Goal: Browse casually

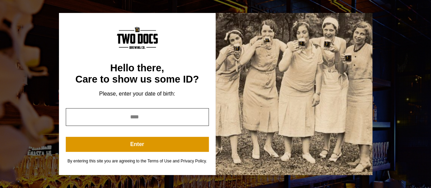
click at [193, 120] on input "year" at bounding box center [137, 117] width 143 height 18
type input "*"
click at [203, 120] on input "year" at bounding box center [137, 117] width 143 height 18
type input "*"
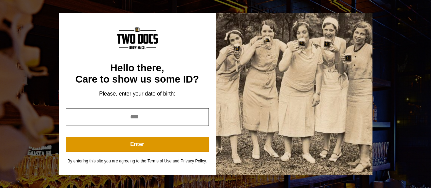
click at [199, 116] on input "*" at bounding box center [137, 117] width 143 height 18
click at [203, 120] on input "*" at bounding box center [137, 117] width 143 height 18
type input "****"
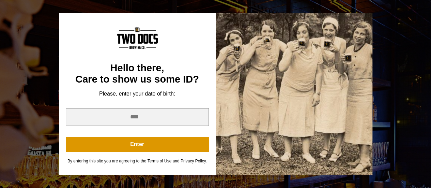
click at [178, 147] on button "Enter" at bounding box center [137, 144] width 143 height 15
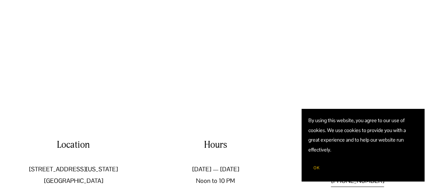
scroll to position [987, 0]
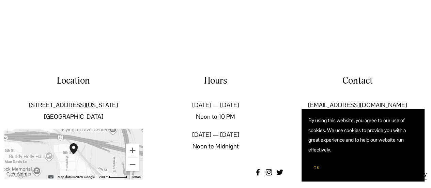
click at [315, 166] on span "OK" at bounding box center [316, 167] width 6 height 5
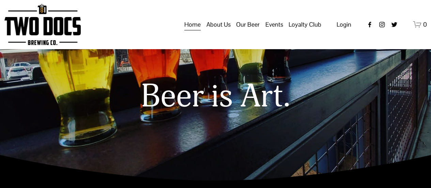
scroll to position [0, 0]
